Goal: Complete application form: Complete application form

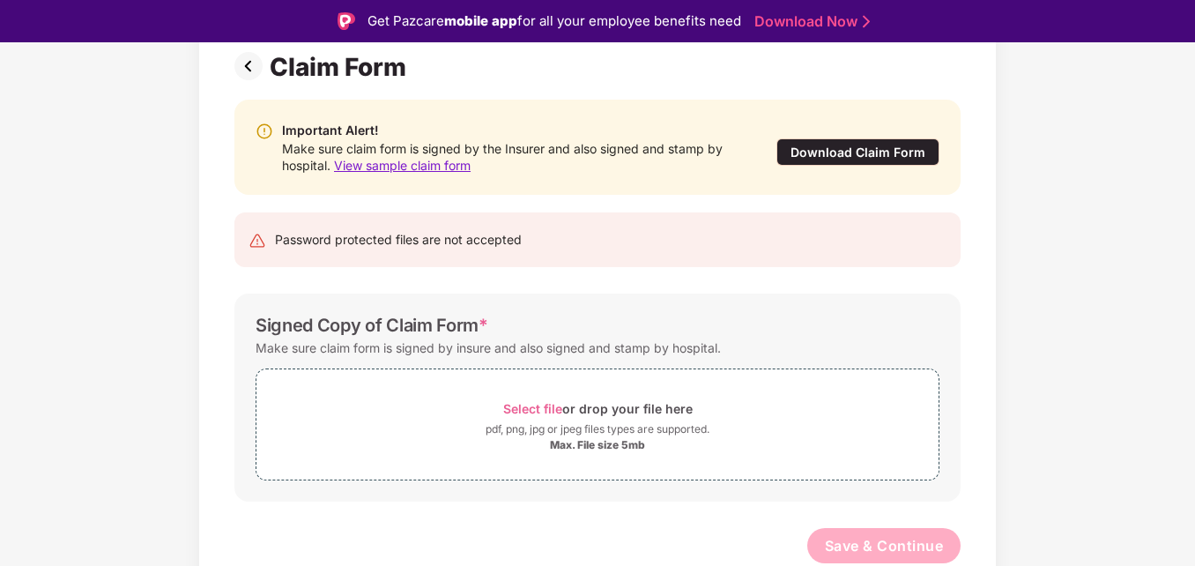
scroll to position [42, 0]
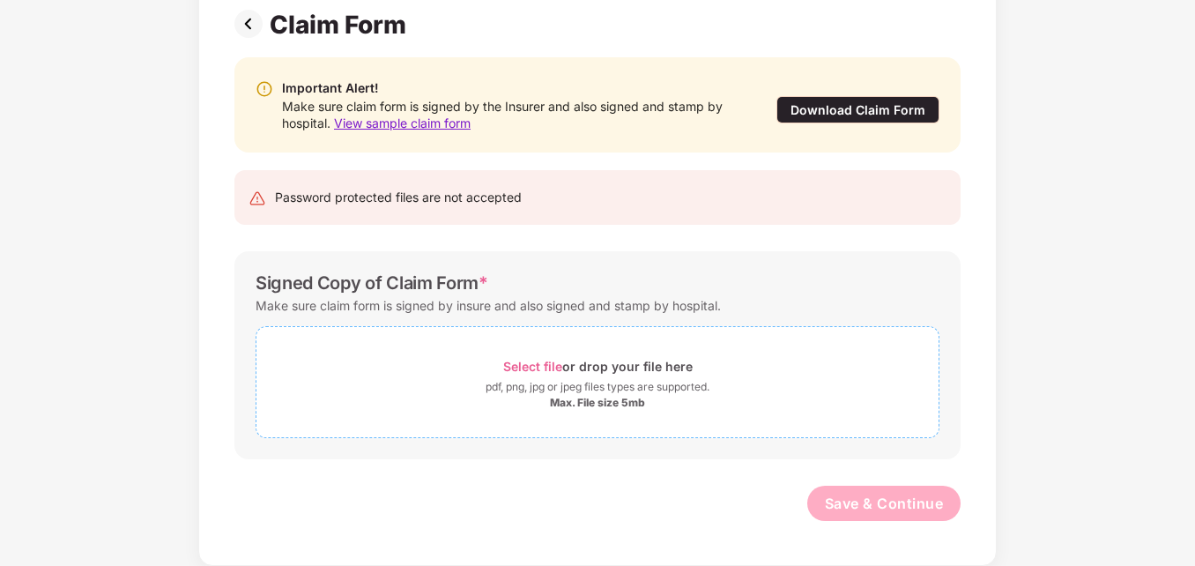
click at [532, 365] on span "Select file" at bounding box center [532, 366] width 59 height 15
click at [532, 369] on span "Select file" at bounding box center [532, 366] width 59 height 15
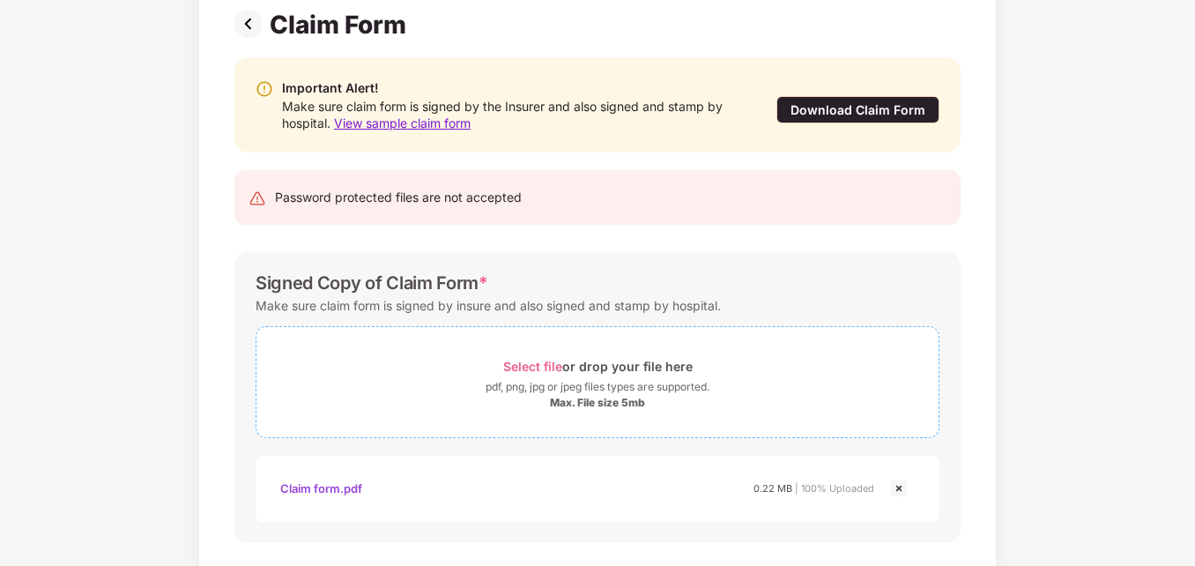
scroll to position [216, 0]
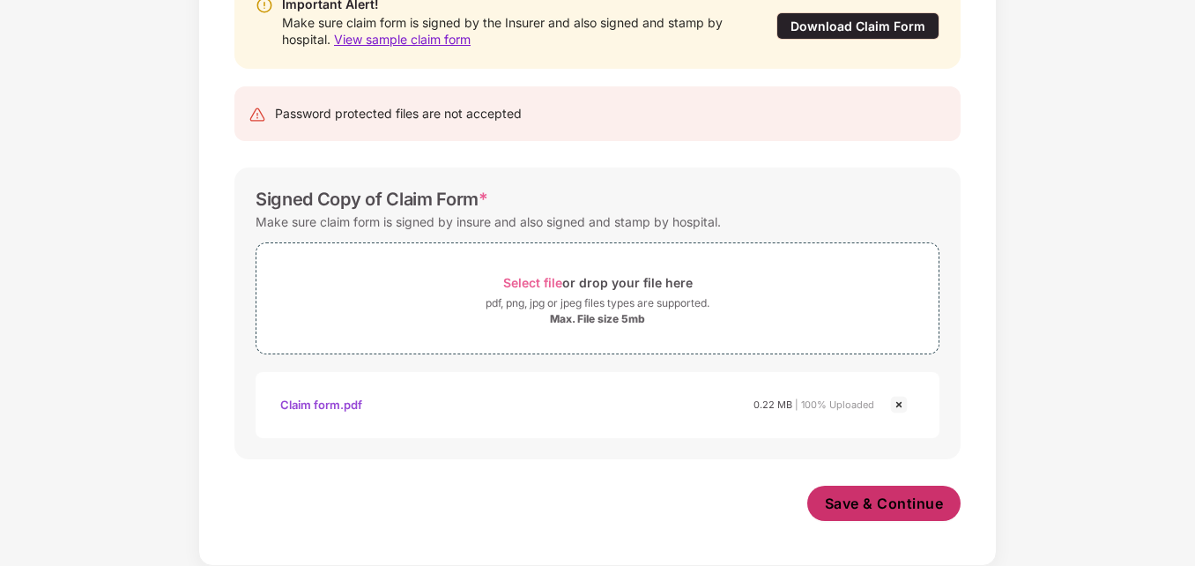
click at [875, 492] on button "Save & Continue" at bounding box center [884, 503] width 154 height 35
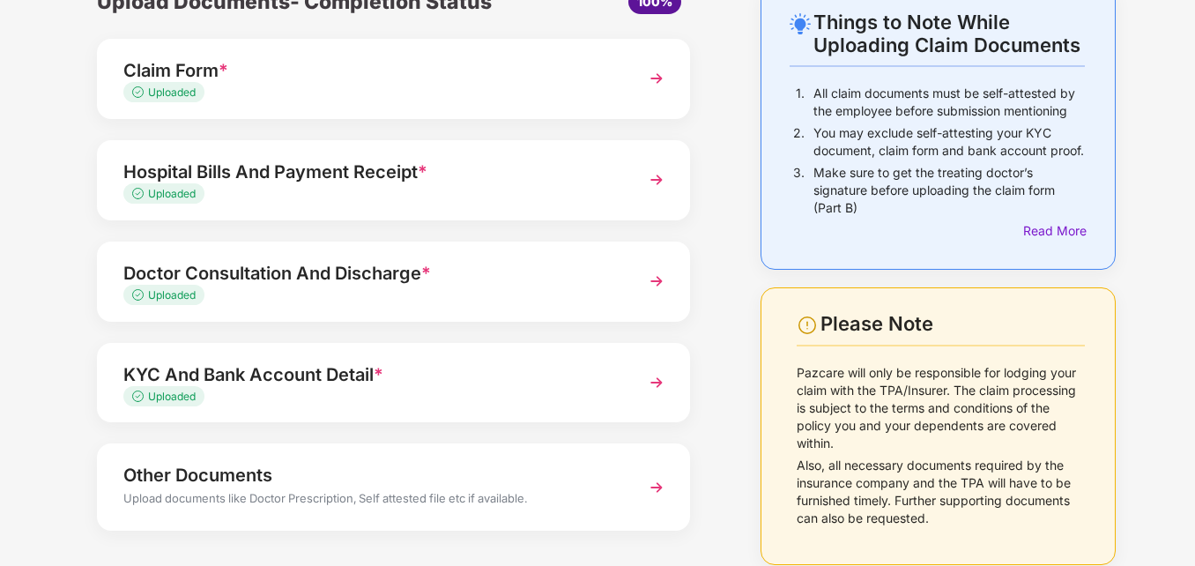
scroll to position [171, 0]
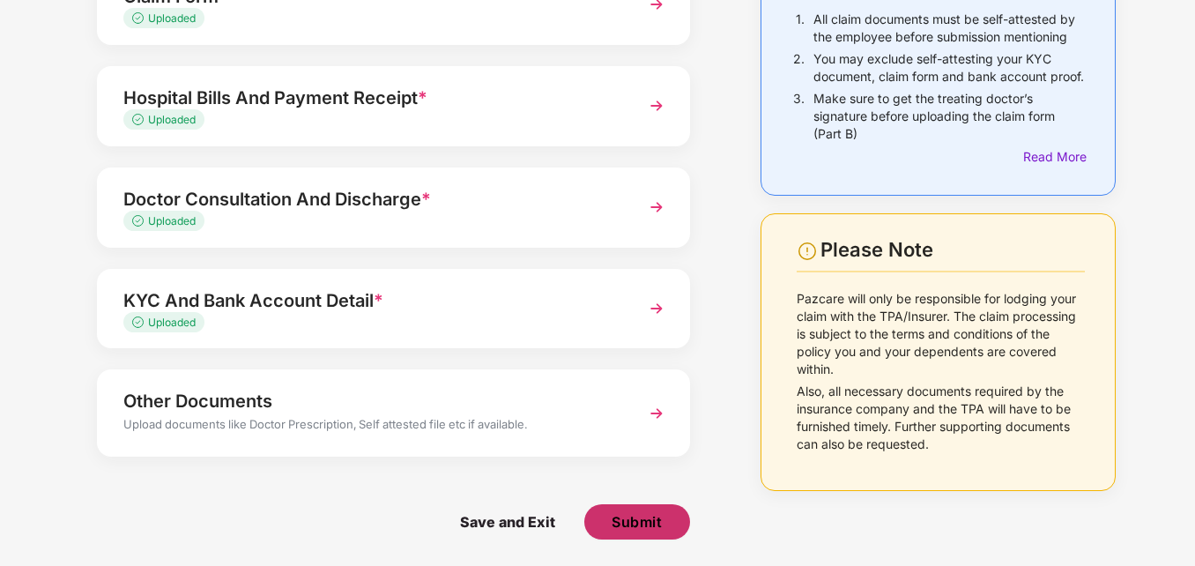
click at [651, 512] on span "Submit" at bounding box center [637, 521] width 50 height 19
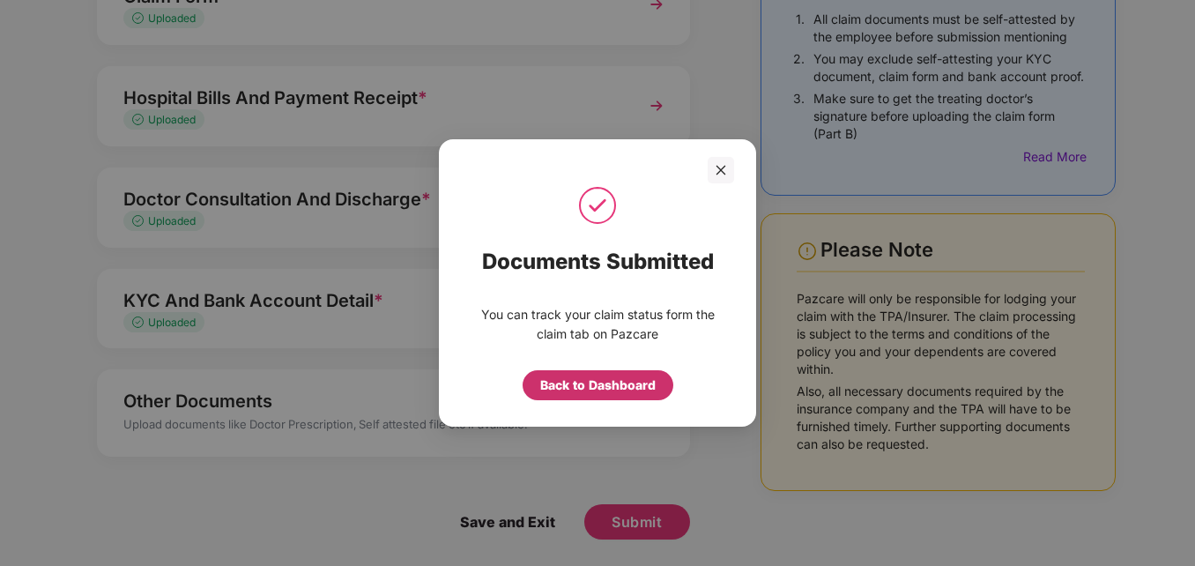
click at [608, 382] on div "Back to Dashboard" at bounding box center [597, 384] width 115 height 19
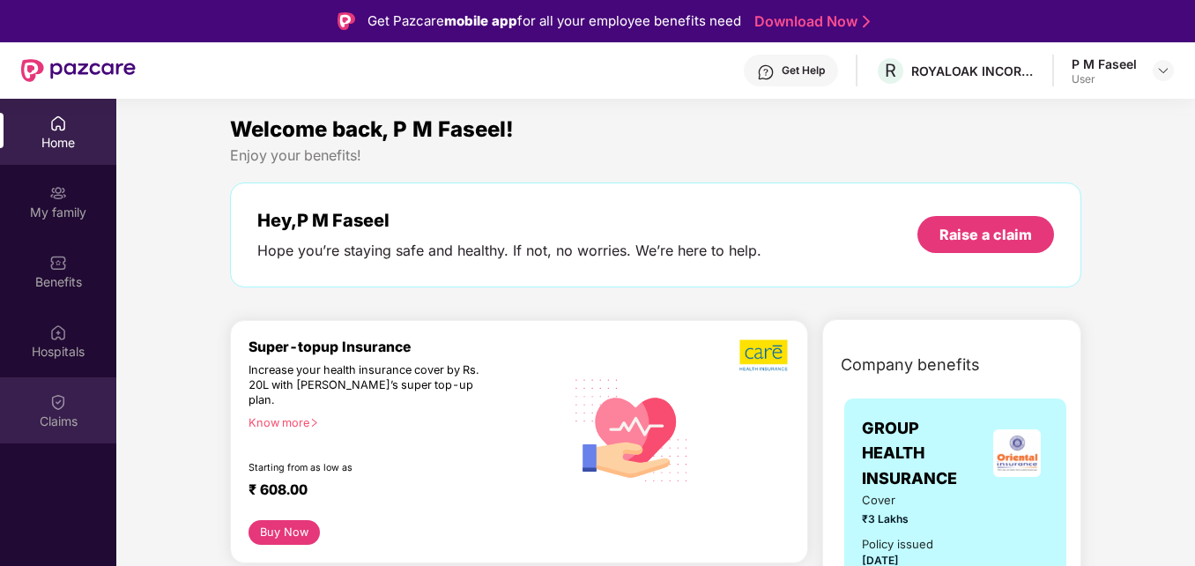
click at [46, 415] on div "Claims" at bounding box center [58, 421] width 116 height 18
